Goal: Task Accomplishment & Management: Complete application form

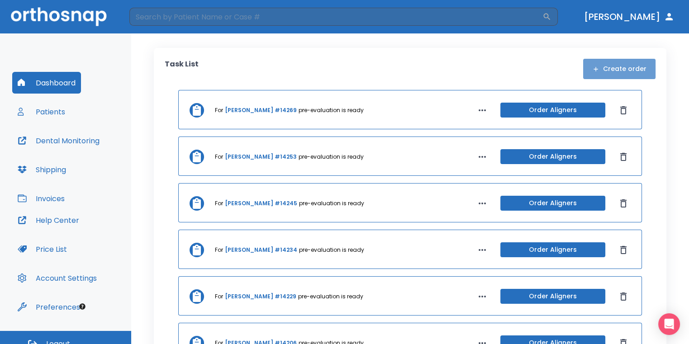
click at [634, 76] on button "Create order" at bounding box center [619, 69] width 72 height 20
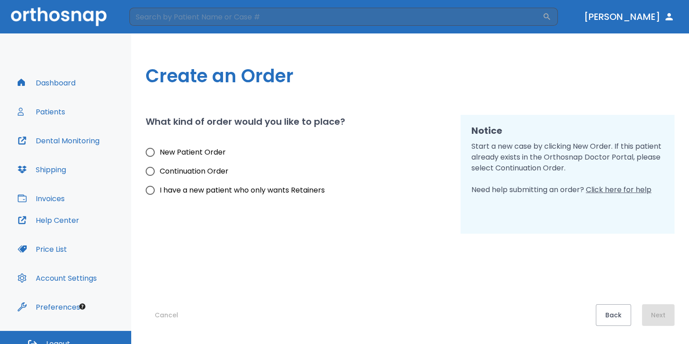
click at [205, 149] on span "New Patient Order" at bounding box center [193, 152] width 66 height 11
click at [160, 149] on input "New Patient Order" at bounding box center [150, 152] width 19 height 19
radio input "true"
click at [664, 317] on button "Next" at bounding box center [658, 315] width 33 height 22
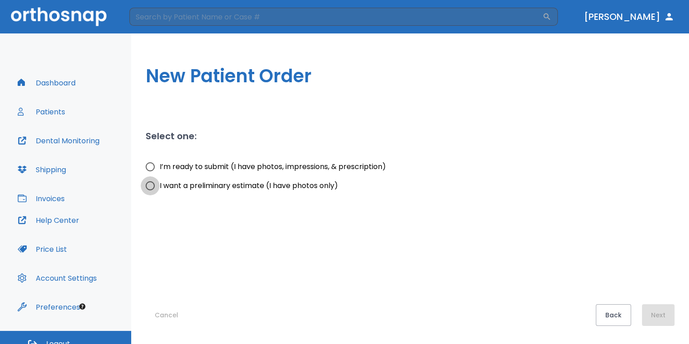
click at [151, 191] on input "I want a preliminary estimate (I have photos only)" at bounding box center [150, 185] width 19 height 19
radio input "true"
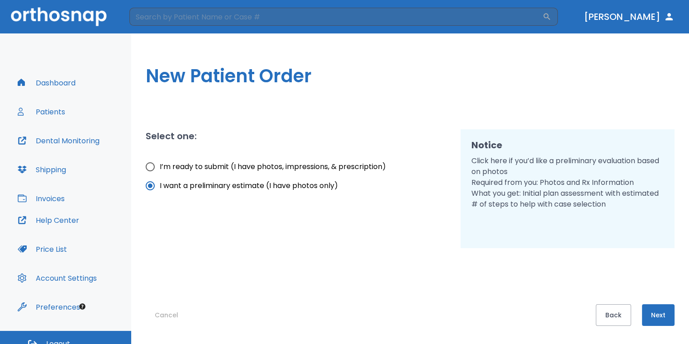
click at [662, 319] on button "Next" at bounding box center [658, 315] width 33 height 22
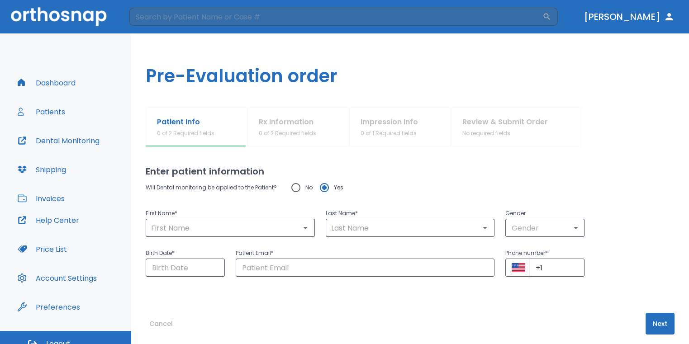
click at [294, 192] on input "No" at bounding box center [295, 187] width 19 height 19
radio input "true"
click at [279, 223] on input "text" at bounding box center [230, 228] width 164 height 13
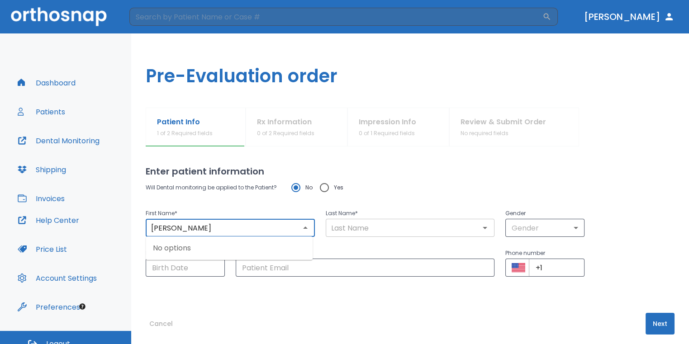
type input "Bobby"
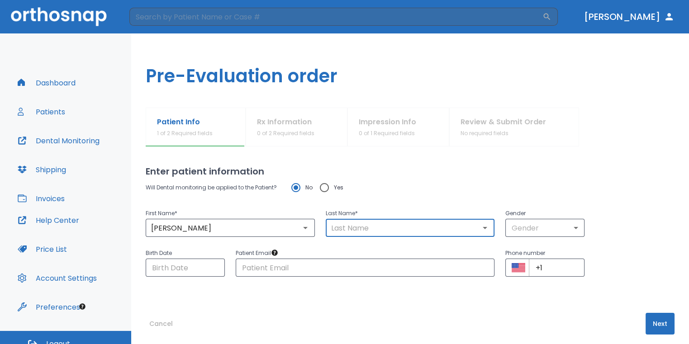
click at [346, 223] on input "text" at bounding box center [410, 228] width 164 height 13
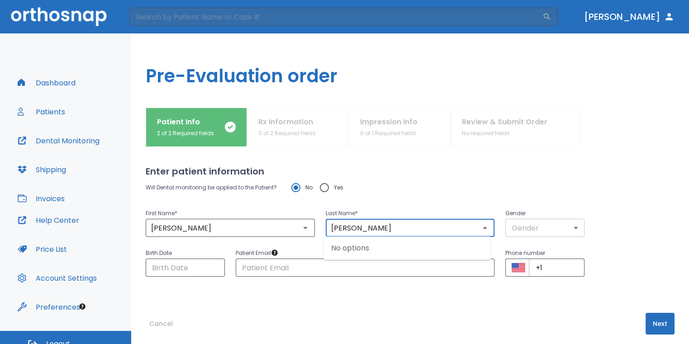
type input "Anaya"
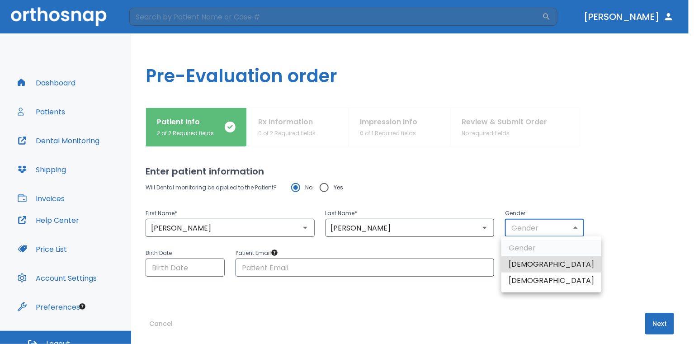
click at [517, 228] on body "​ Dr. Sedillo Dashboard Patients Dental Monitoring Shipping Invoices Help Cente…" at bounding box center [347, 172] width 694 height 344
click at [535, 267] on li "Male" at bounding box center [552, 264] width 100 height 16
type input "1"
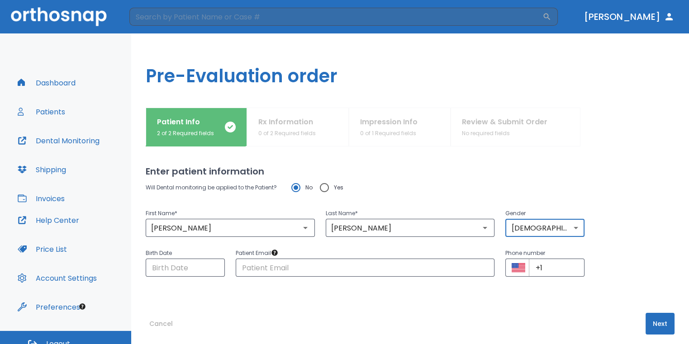
click at [650, 321] on button "Next" at bounding box center [659, 324] width 29 height 22
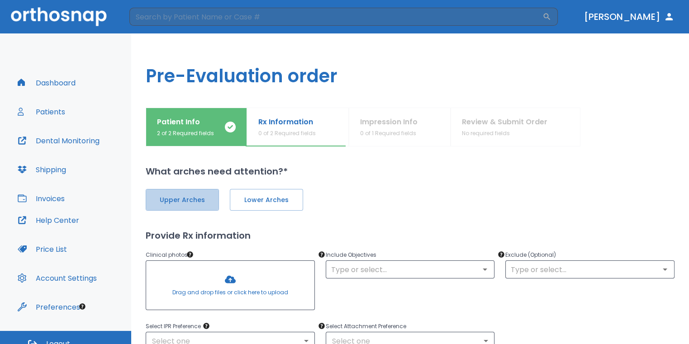
drag, startPoint x: 193, startPoint y: 200, endPoint x: 274, endPoint y: 211, distance: 81.2
click at [195, 201] on span "Upper Arches" at bounding box center [182, 199] width 54 height 9
click at [274, 211] on div "Upper Arches Lower Arches Provide Rx information Clinical photos * Drag and dro…" at bounding box center [410, 340] width 529 height 324
click at [272, 203] on span "Lower Arches" at bounding box center [265, 199] width 54 height 9
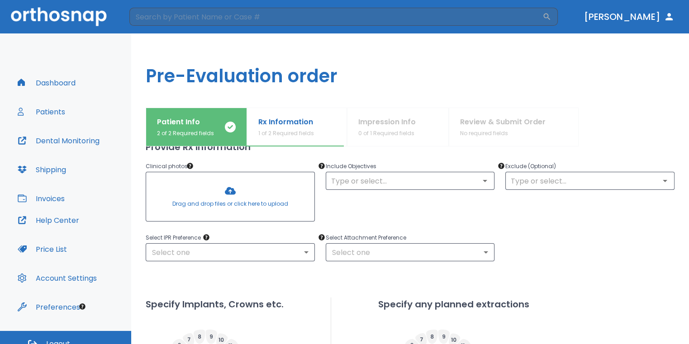
scroll to position [90, 0]
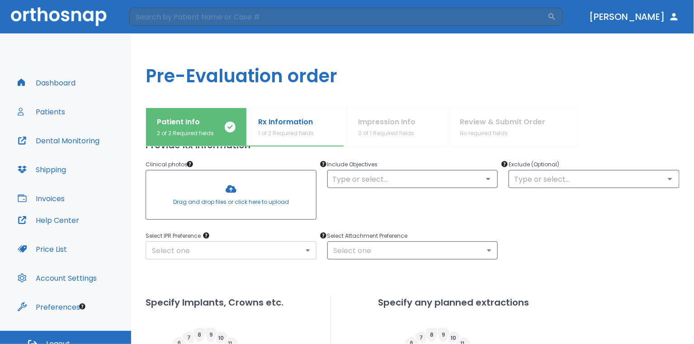
click at [277, 257] on body "​ Dr. Sedillo Dashboard Patients Dental Monitoring Shipping Invoices Help Cente…" at bounding box center [347, 172] width 694 height 344
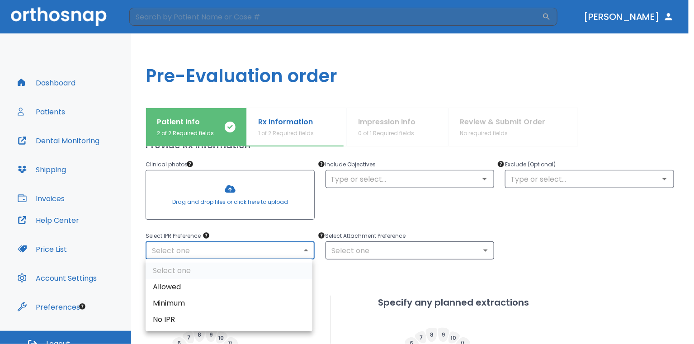
click at [234, 323] on li "No IPR" at bounding box center [229, 320] width 167 height 16
type input "0"
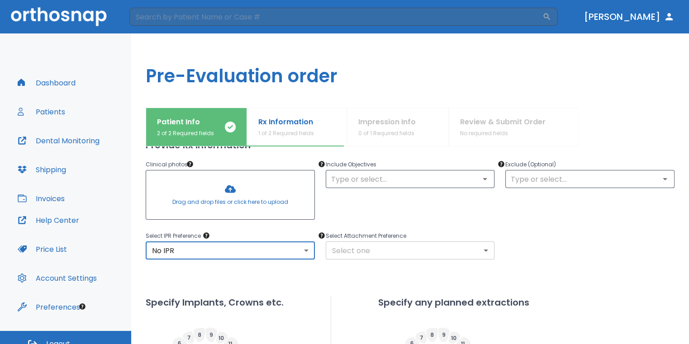
click at [355, 256] on body "​ Dr. Sedillo Dashboard Patients Dental Monitoring Shipping Invoices Help Cente…" at bounding box center [344, 172] width 689 height 344
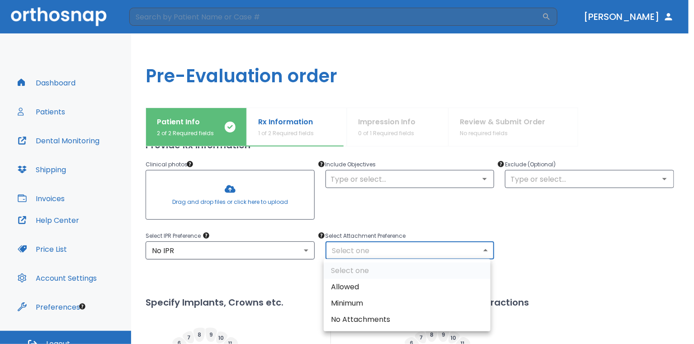
click at [356, 323] on li "No Attachments" at bounding box center [407, 320] width 167 height 16
type input "0"
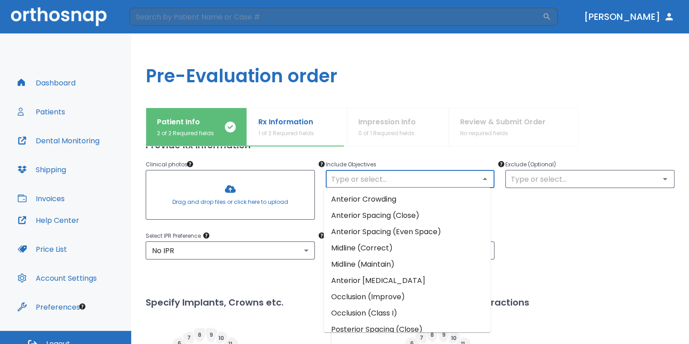
click at [402, 177] on input "text" at bounding box center [410, 179] width 164 height 13
click at [388, 204] on li "Anterior Crowding" at bounding box center [407, 199] width 167 height 16
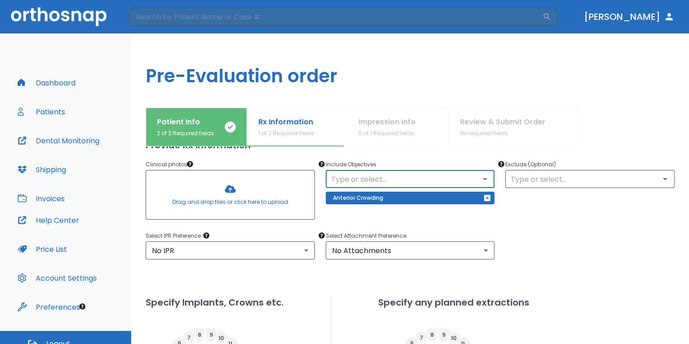
click at [243, 201] on div at bounding box center [230, 195] width 168 height 49
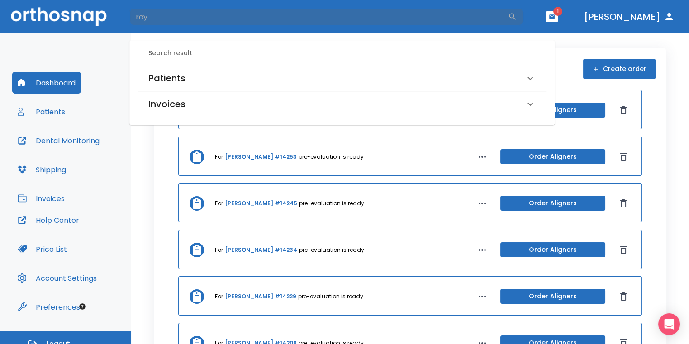
click at [232, 67] on div "Patients" at bounding box center [342, 78] width 409 height 25
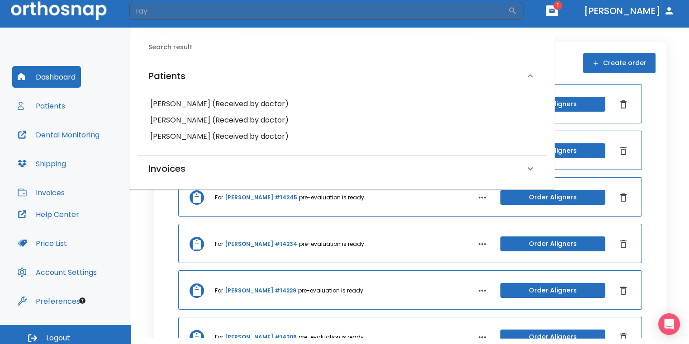
scroll to position [11, 0]
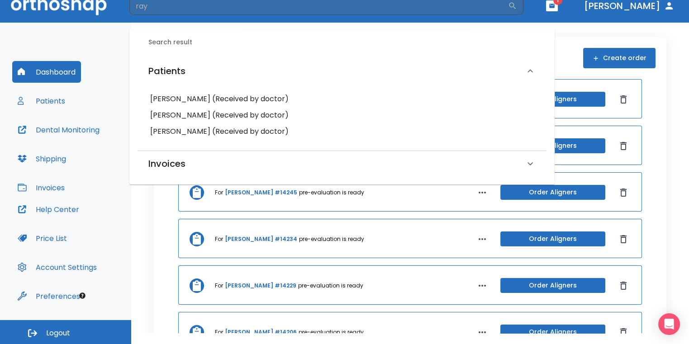
click at [189, 106] on div "[PERSON_NAME] (Received by doctor)" at bounding box center [342, 99] width 394 height 16
